Goal: Navigation & Orientation: Find specific page/section

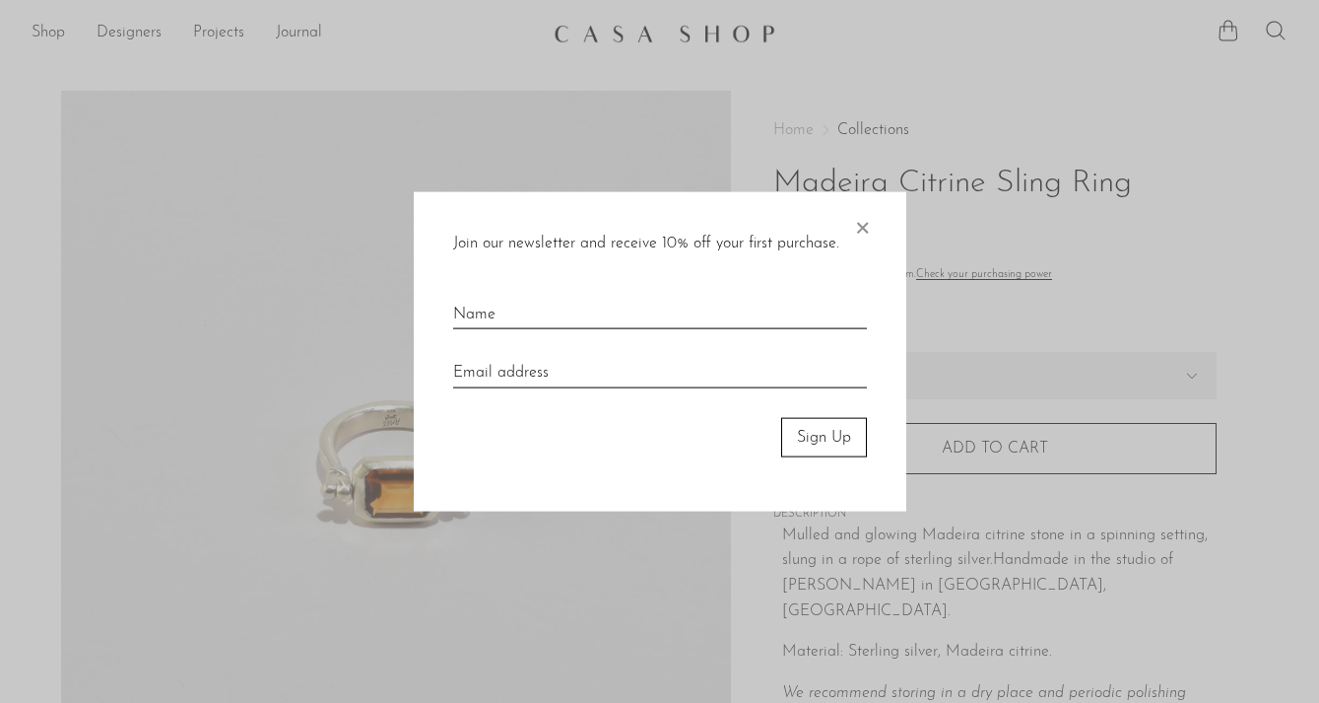
click at [858, 241] on span "×" at bounding box center [862, 222] width 20 height 63
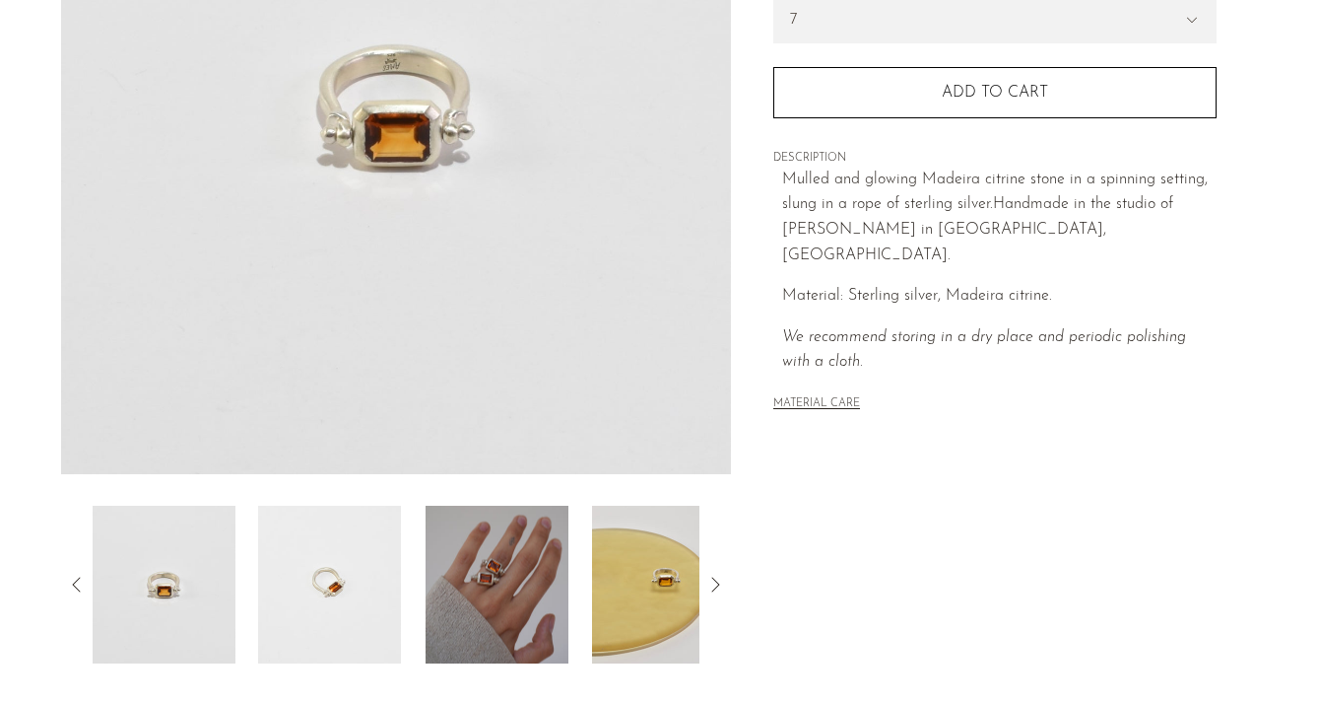
scroll to position [482, 0]
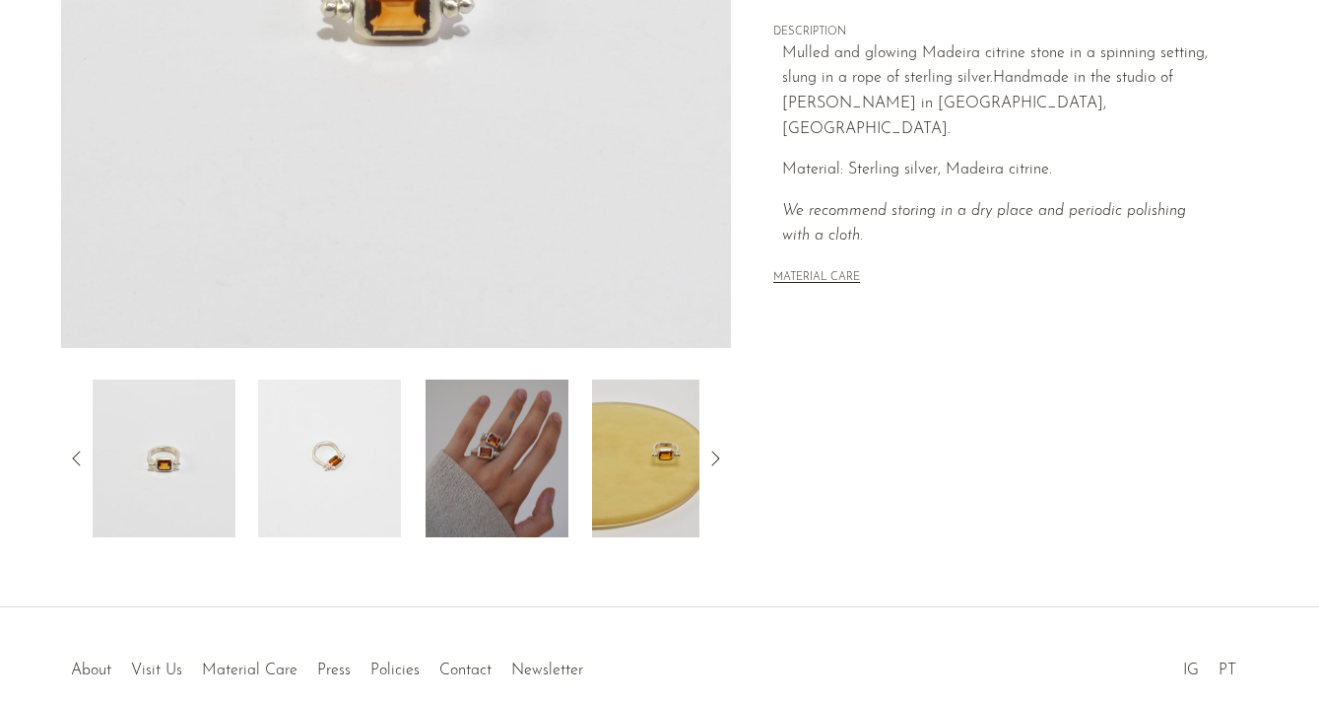
click at [475, 508] on img at bounding box center [497, 458] width 143 height 158
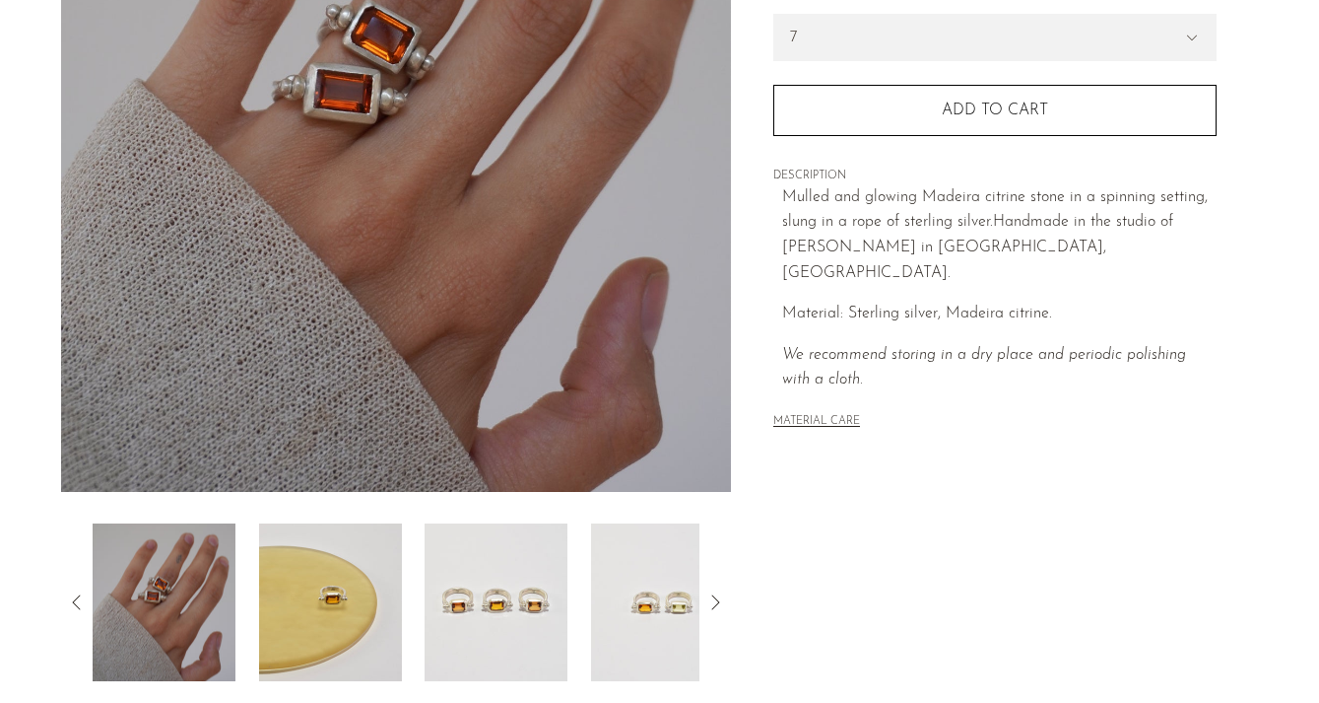
scroll to position [337, 0]
click at [324, 608] on img at bounding box center [329, 603] width 143 height 158
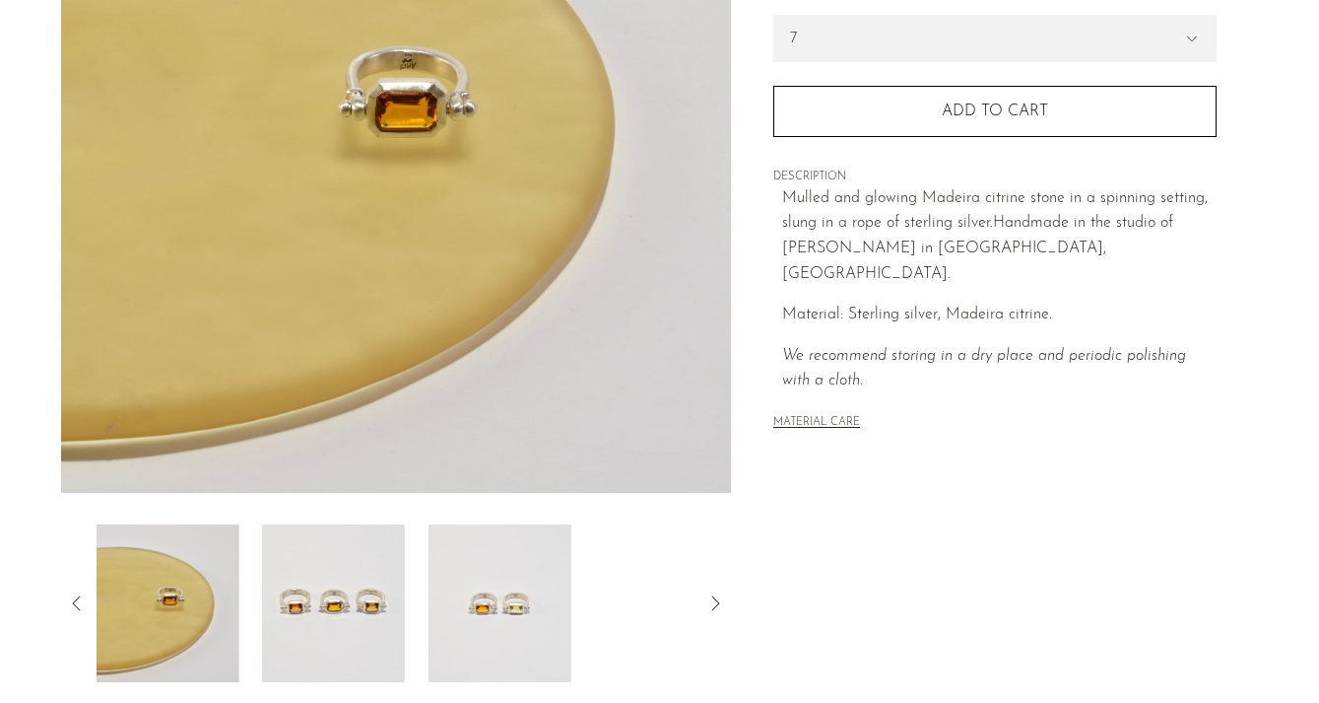
click at [390, 599] on img at bounding box center [333, 603] width 143 height 158
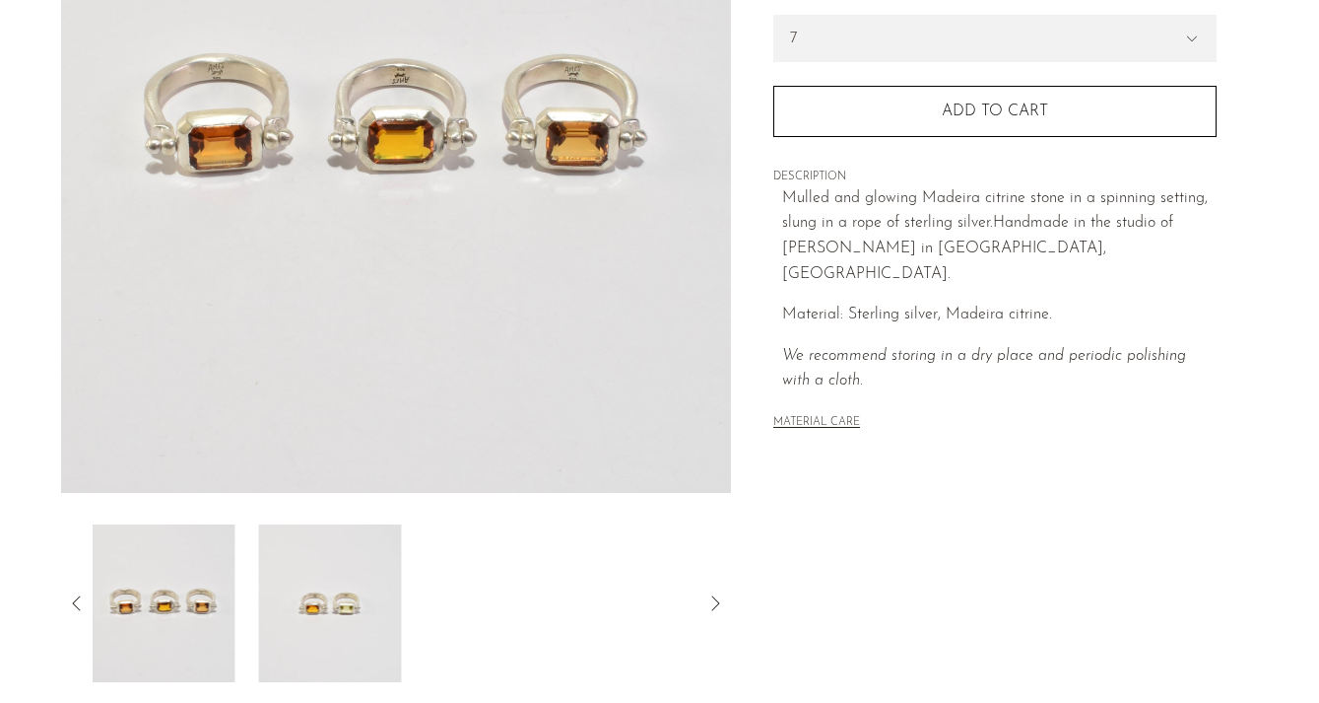
click at [390, 599] on img at bounding box center [330, 603] width 143 height 158
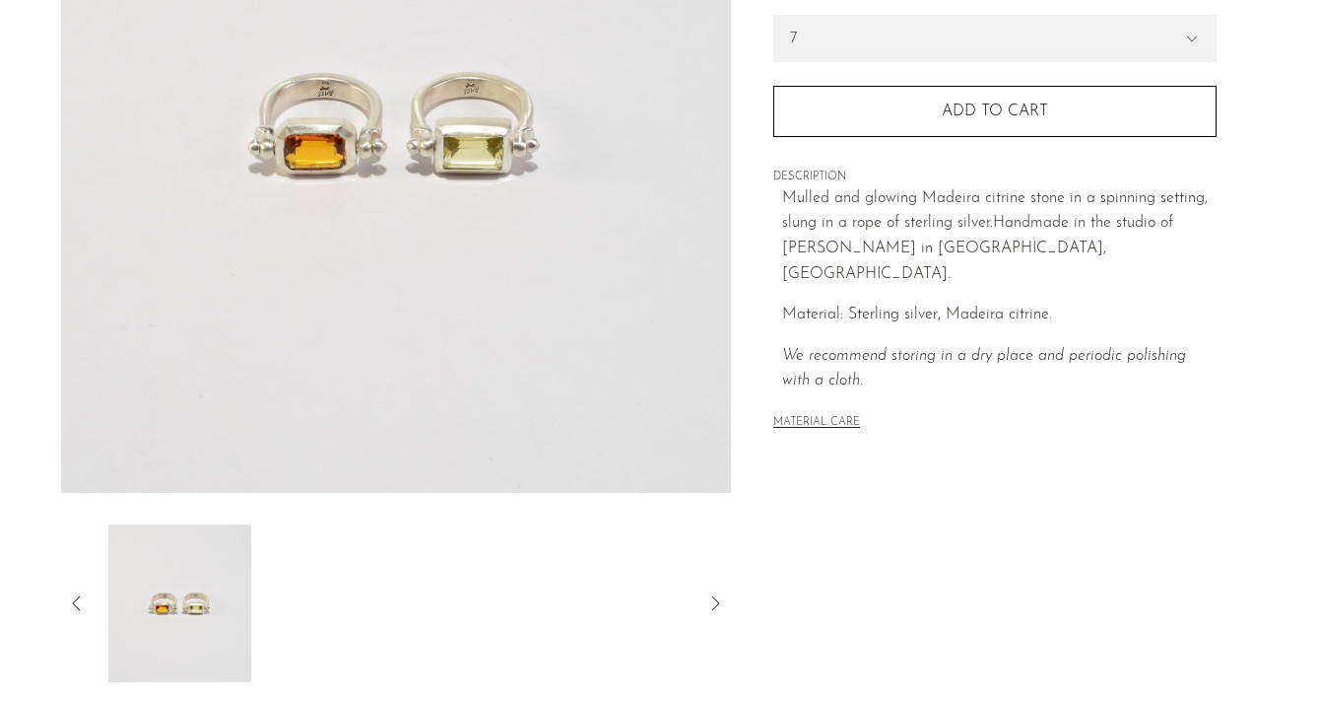
click at [390, 599] on div at bounding box center [397, 603] width 608 height 158
click at [65, 599] on icon at bounding box center [77, 603] width 24 height 24
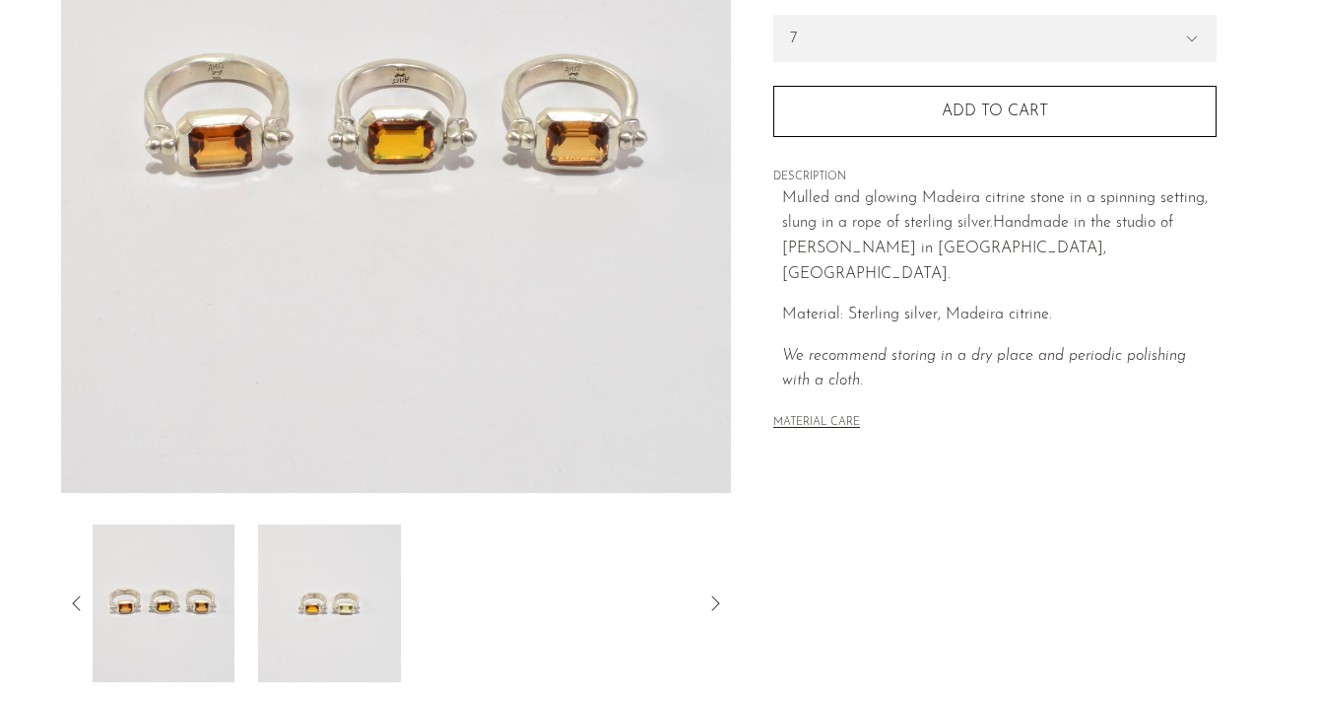
click at [97, 606] on img at bounding box center [163, 603] width 143 height 158
click at [77, 589] on div at bounding box center [396, 603] width 671 height 158
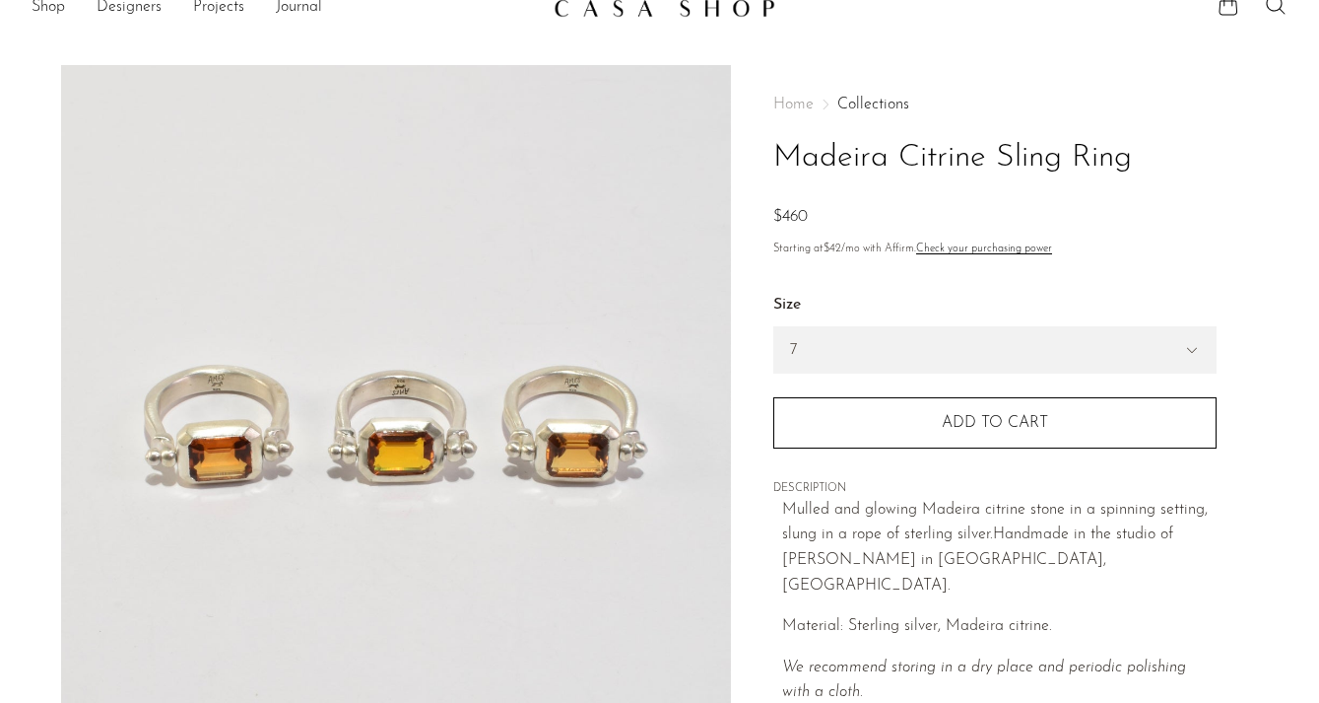
scroll to position [5, 0]
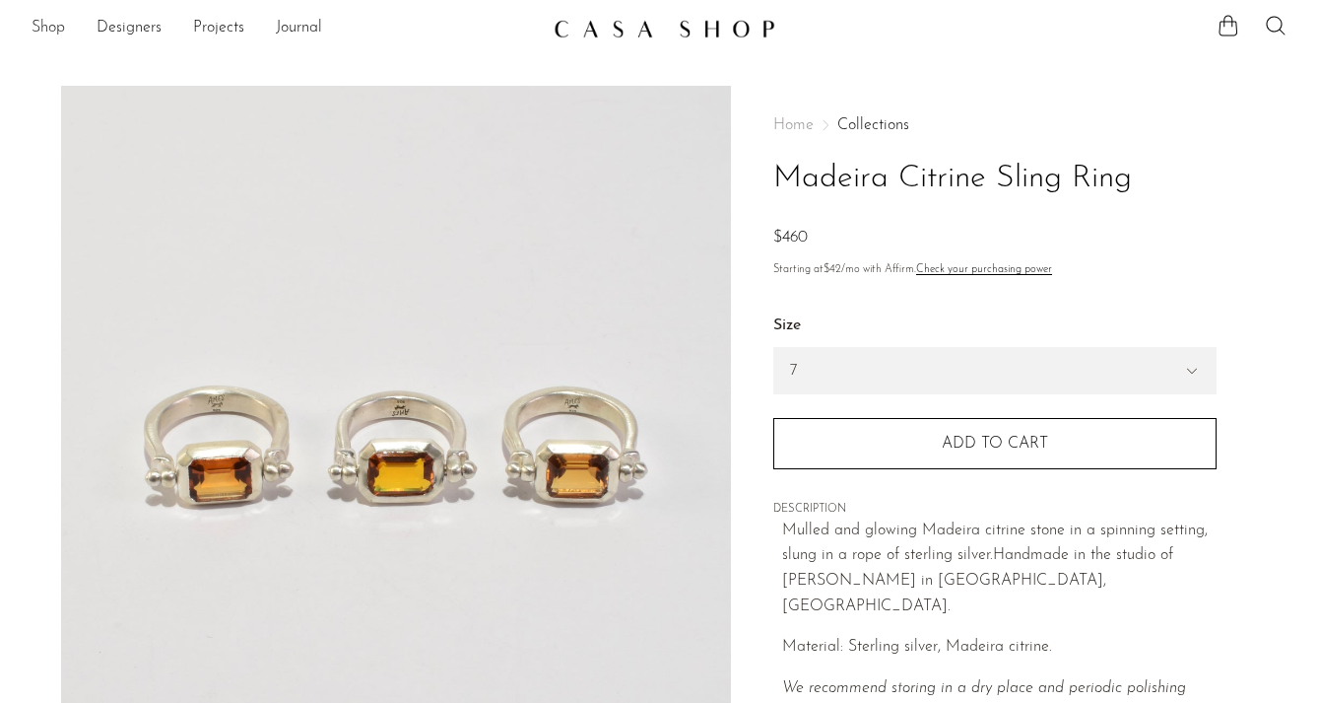
click at [34, 26] on link "Shop" at bounding box center [49, 29] width 34 height 26
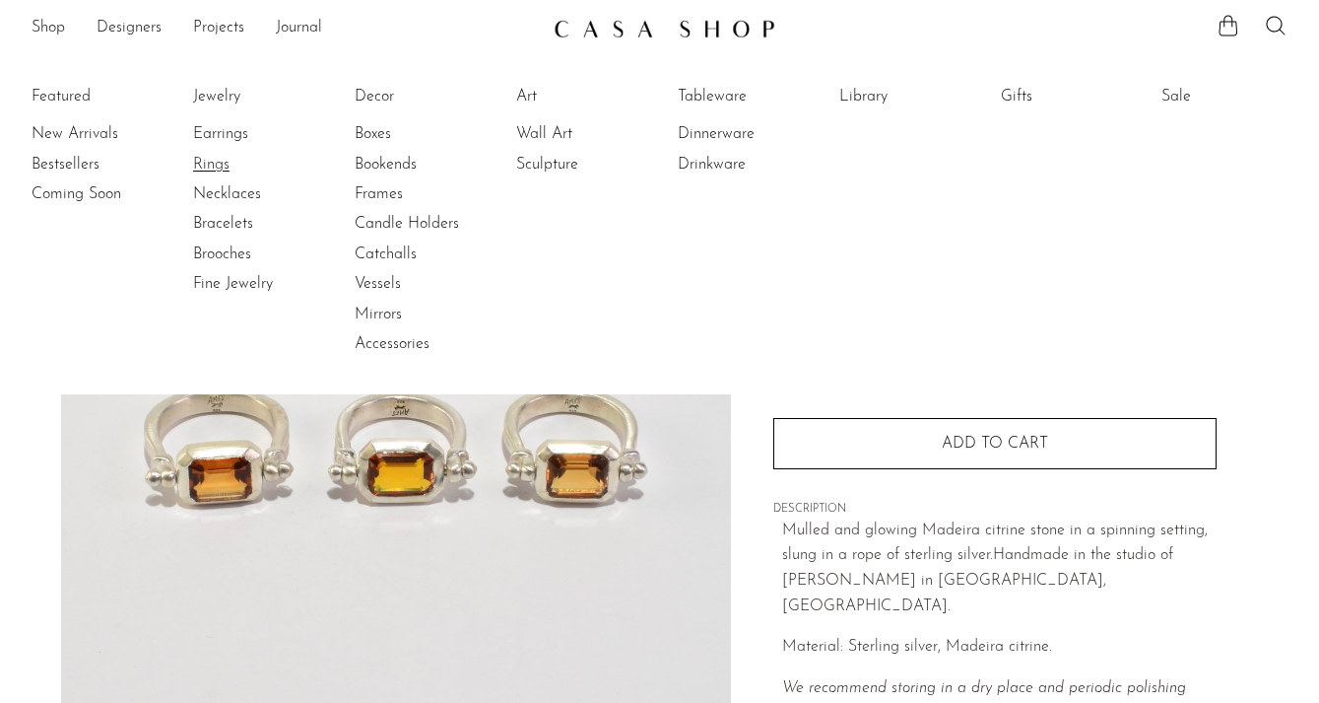
click at [208, 156] on link "Rings" at bounding box center [267, 165] width 148 height 22
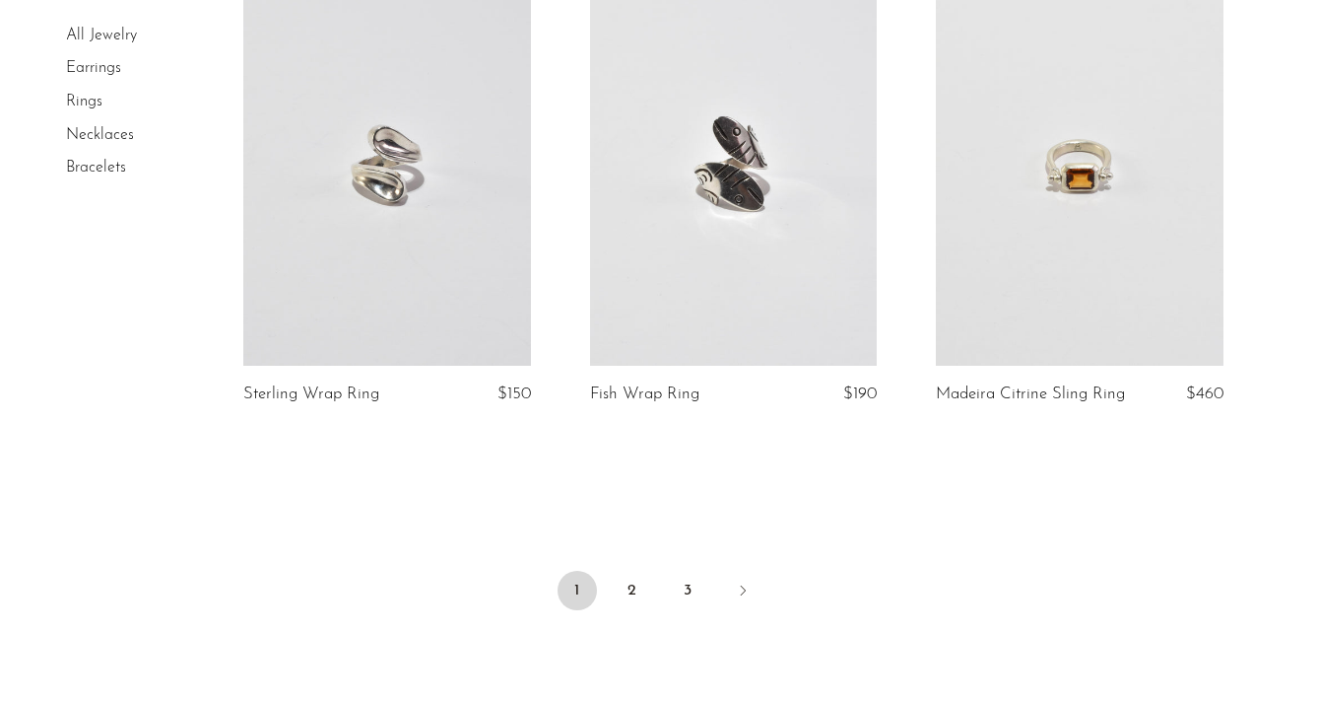
scroll to position [5739, 0]
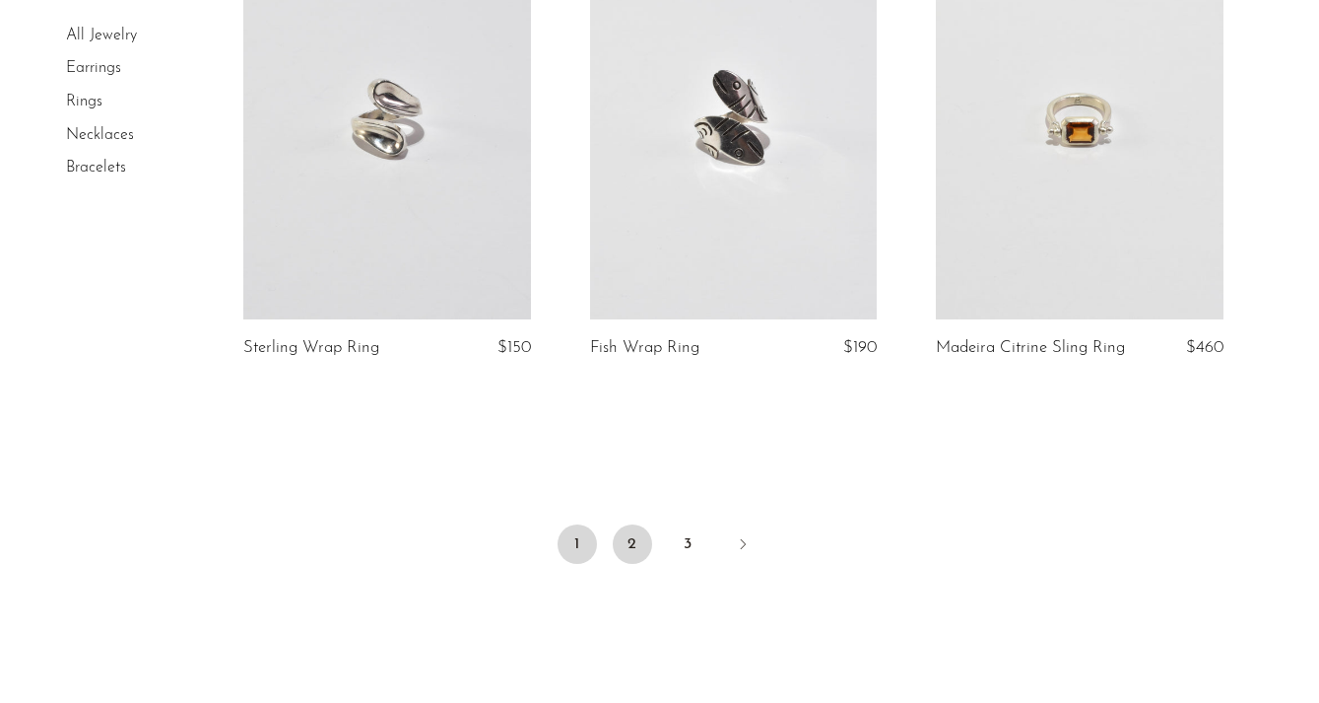
click at [630, 546] on link "2" at bounding box center [632, 543] width 39 height 39
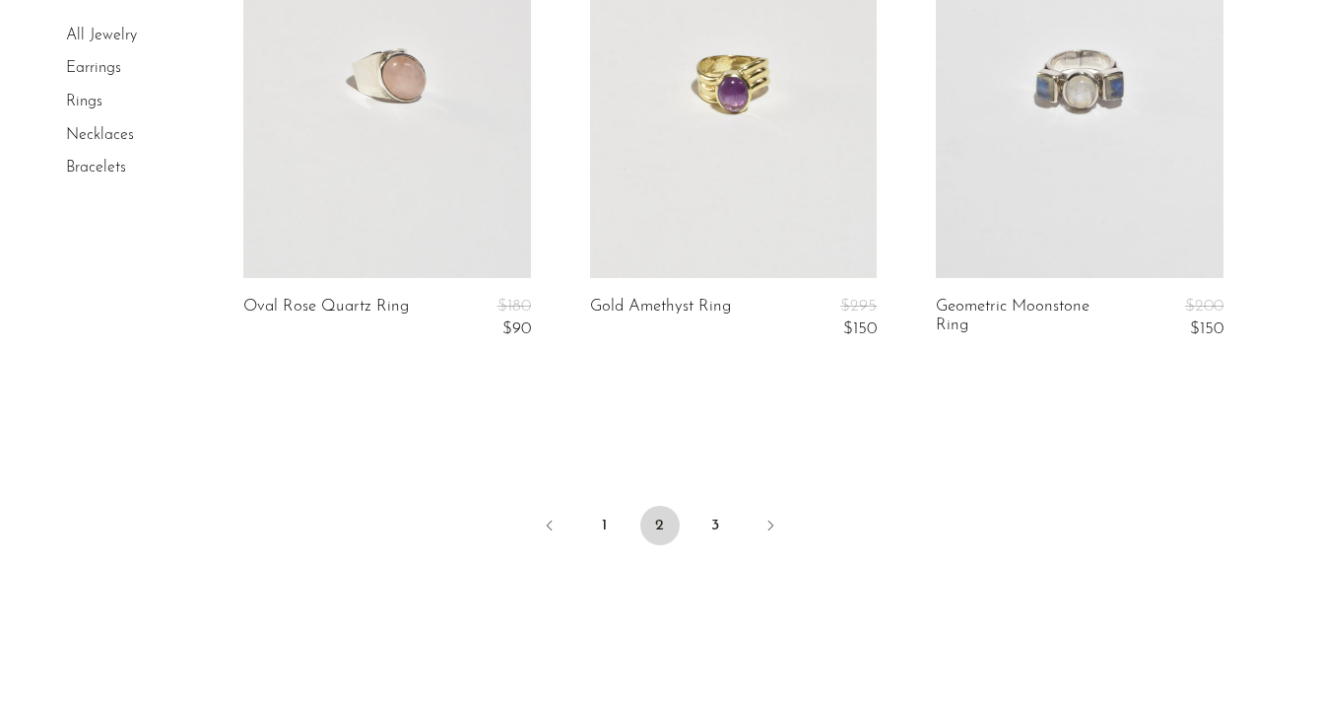
scroll to position [5660, 0]
